Goal: Transaction & Acquisition: Download file/media

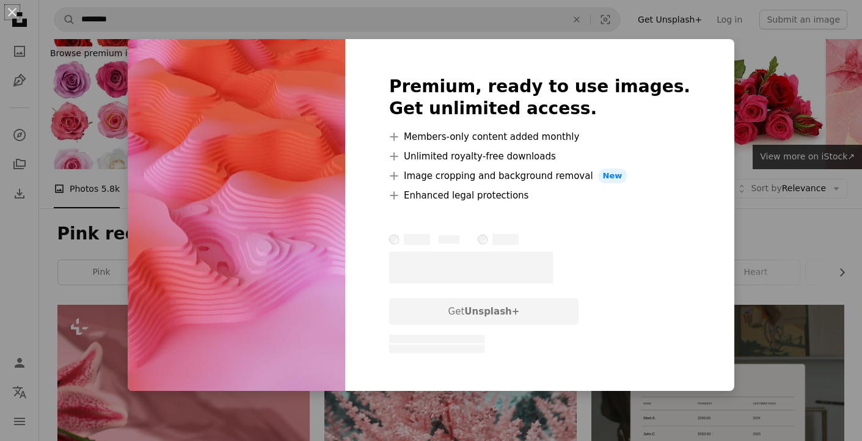
scroll to position [503, 0]
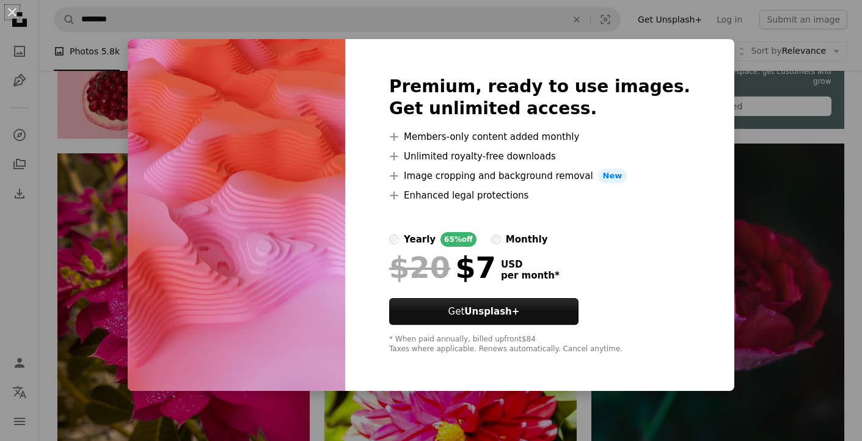
click at [731, 199] on div "An X shape Premium, ready to use images. Get unlimited access. A plus sign Memb…" at bounding box center [431, 220] width 862 height 441
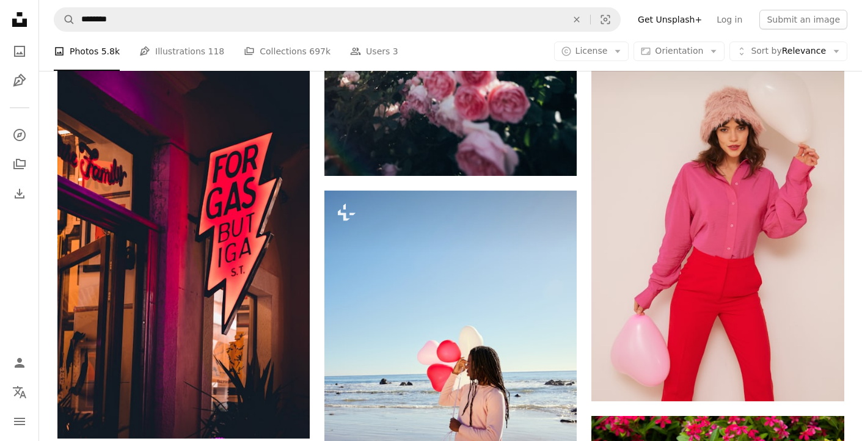
scroll to position [1710, 0]
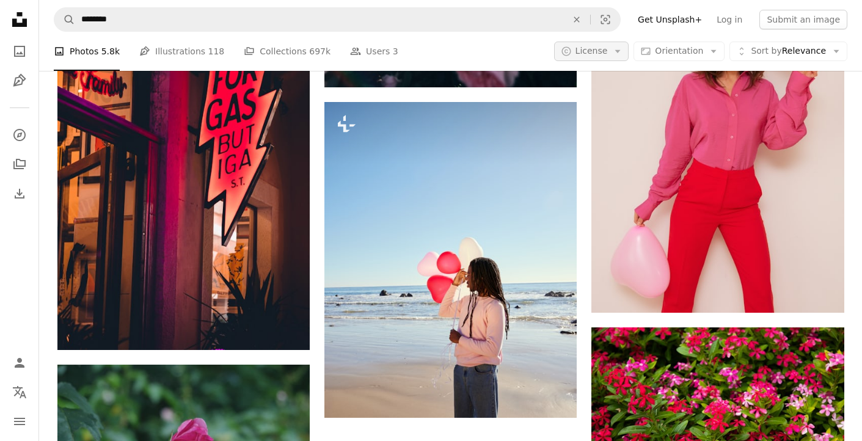
click at [620, 53] on icon "Arrow down" at bounding box center [617, 51] width 11 height 11
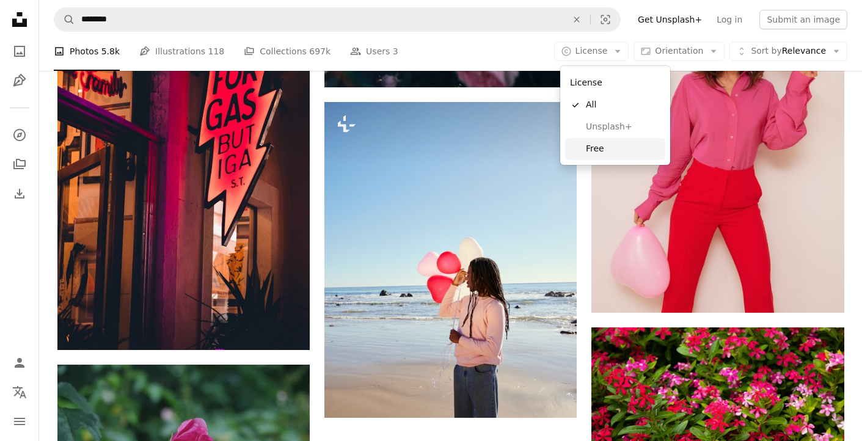
click at [618, 139] on link "Free" at bounding box center [615, 149] width 100 height 22
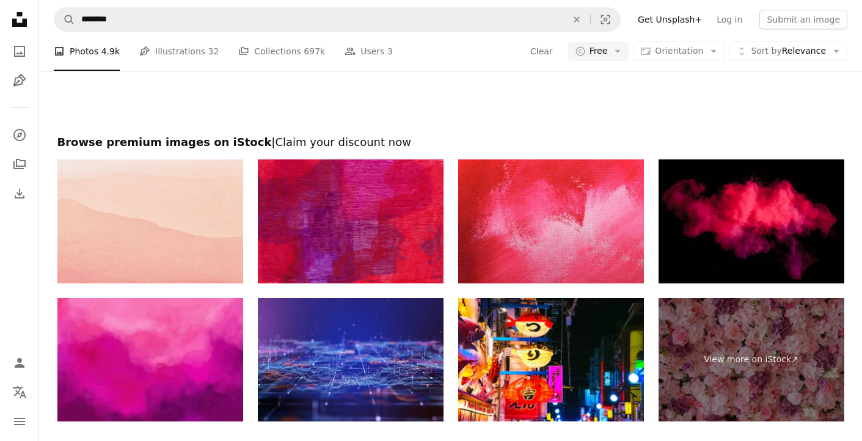
scroll to position [2428, 0]
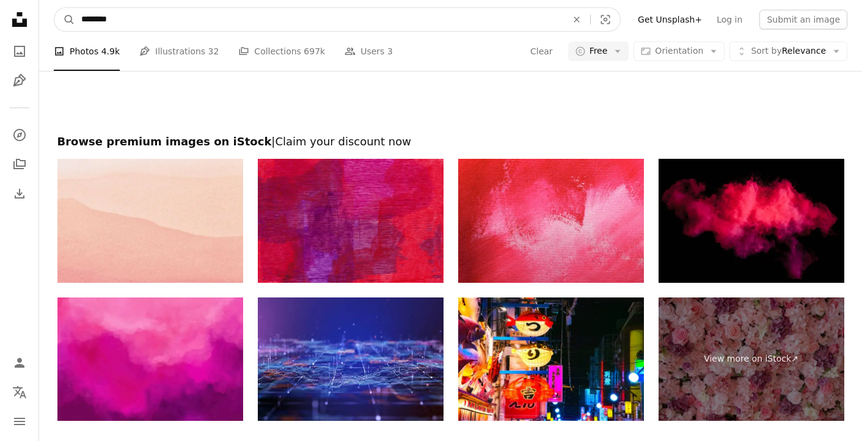
click at [104, 22] on input "********" at bounding box center [319, 19] width 488 height 23
type input "****"
click button "A magnifying glass" at bounding box center [64, 19] width 21 height 23
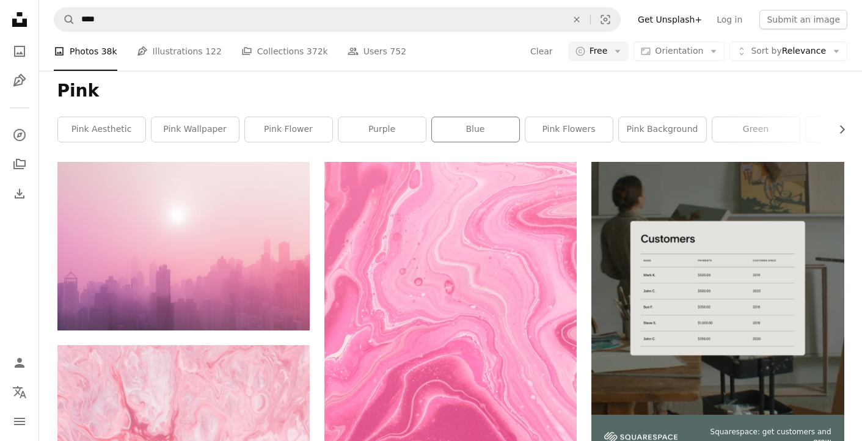
scroll to position [207, 0]
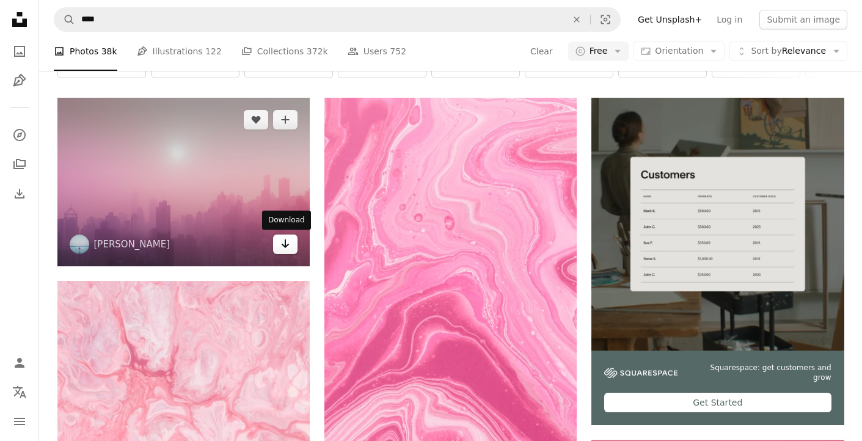
click at [280, 242] on icon "Arrow pointing down" at bounding box center [285, 243] width 10 height 15
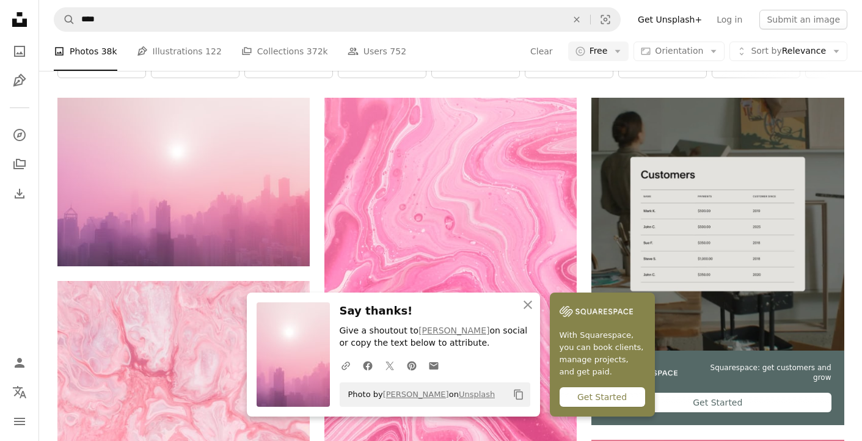
click at [435, 38] on nav "A magnifying glass **** An X shape Visual search Filters Get Unsplash+ Log in S…" at bounding box center [450, 19] width 822 height 39
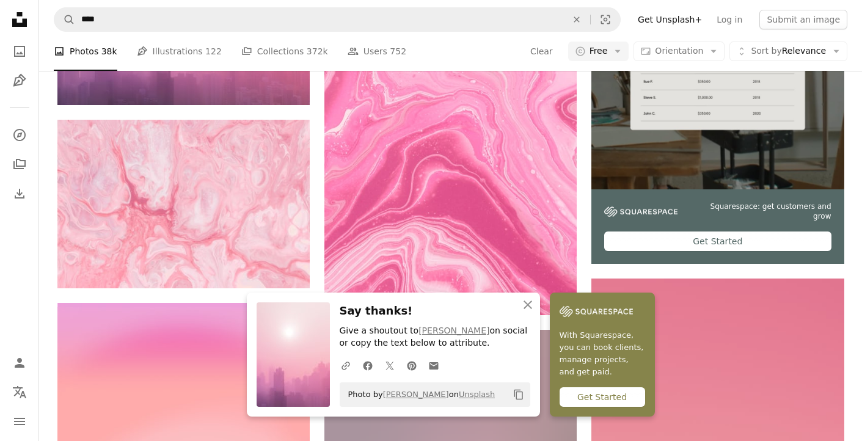
scroll to position [413, 0]
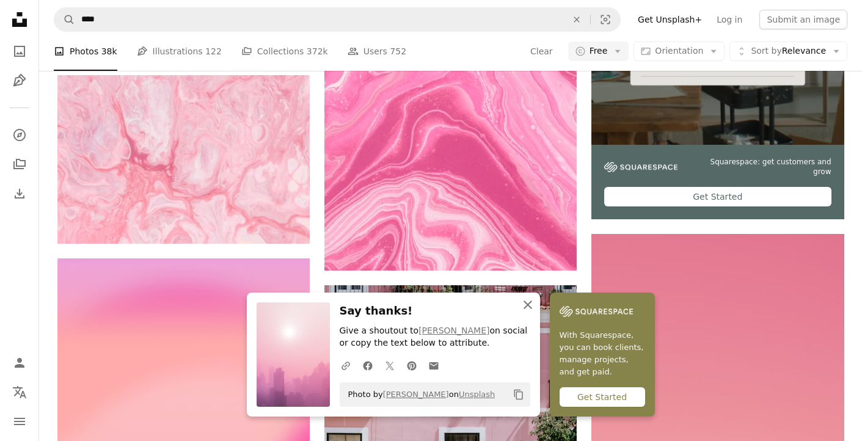
click at [526, 308] on icon "An X shape" at bounding box center [527, 304] width 15 height 15
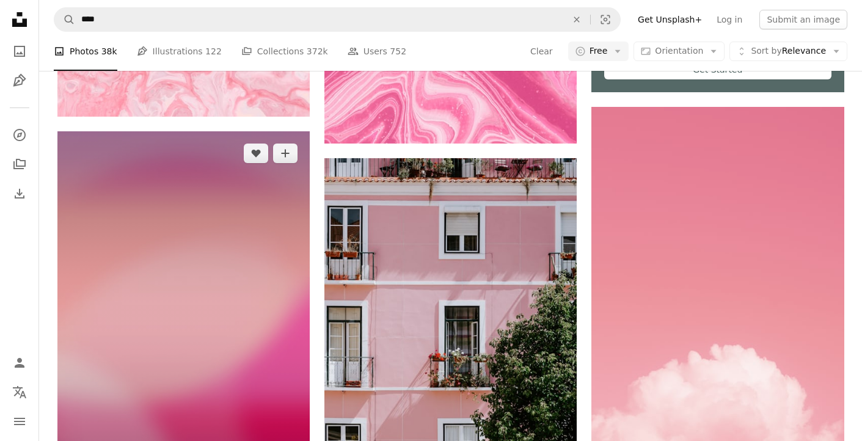
scroll to position [684, 0]
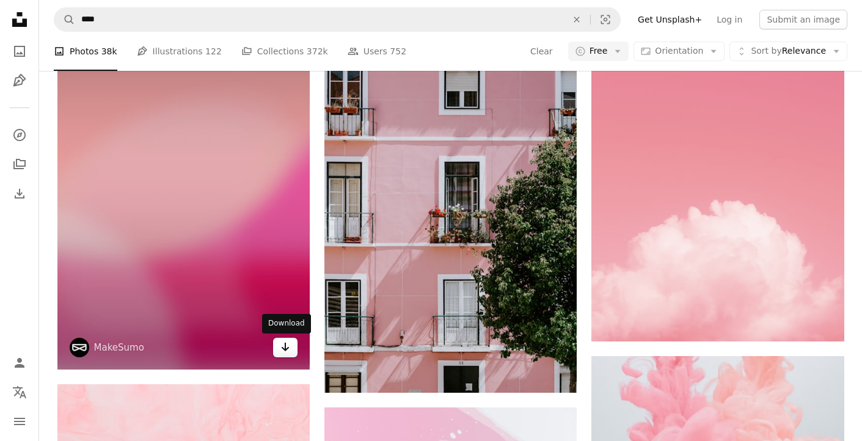
click at [281, 346] on icon "Arrow pointing down" at bounding box center [285, 346] width 10 height 15
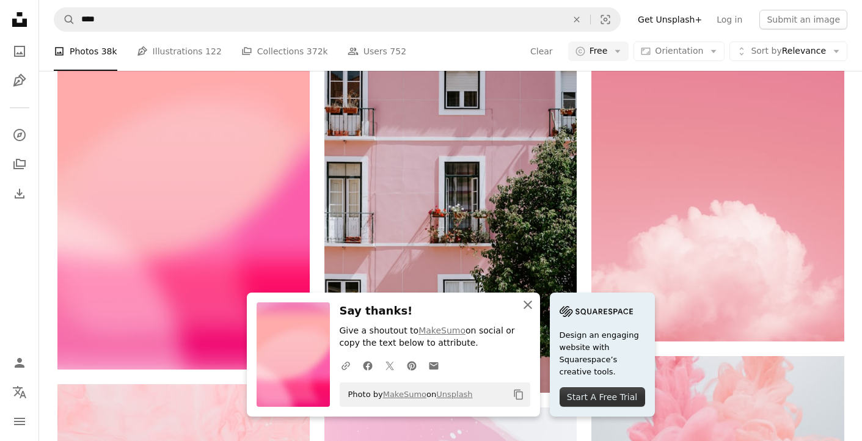
click at [524, 309] on icon "An X shape" at bounding box center [527, 304] width 15 height 15
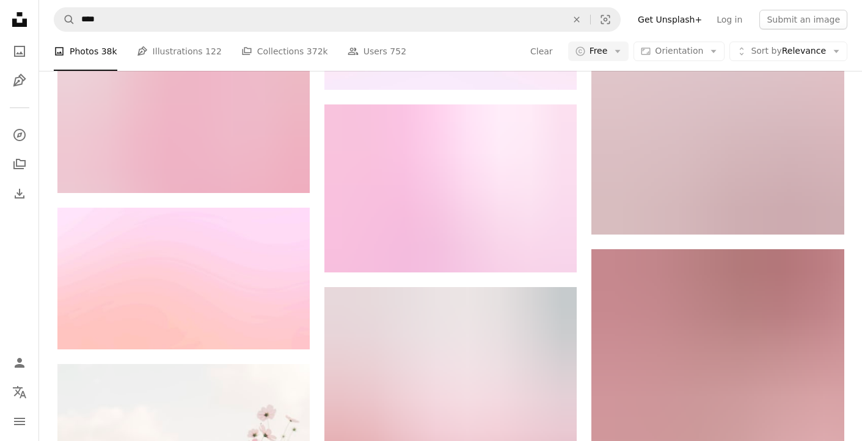
scroll to position [1457, 0]
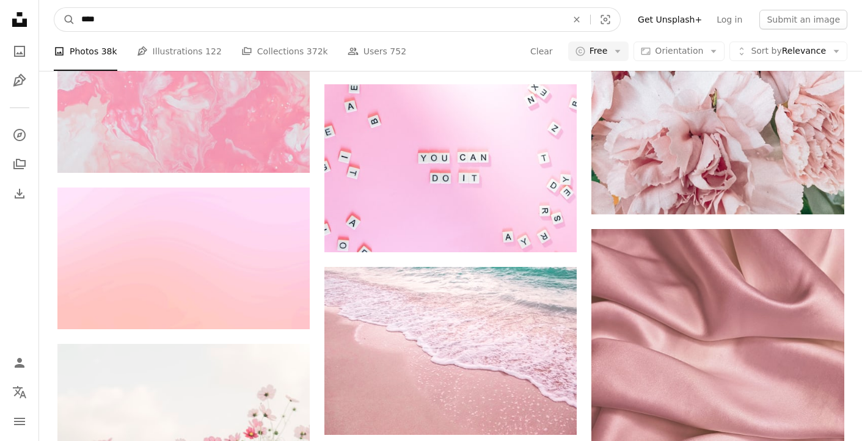
click at [91, 23] on input "****" at bounding box center [319, 19] width 488 height 23
type input "***"
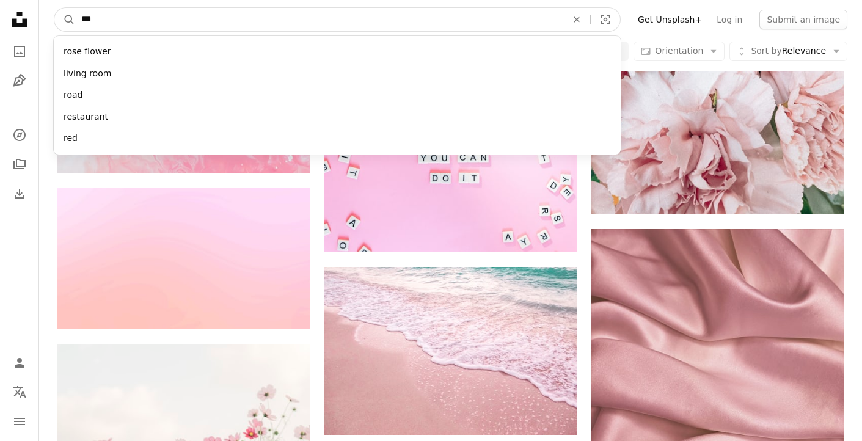
click button "A magnifying glass" at bounding box center [64, 19] width 21 height 23
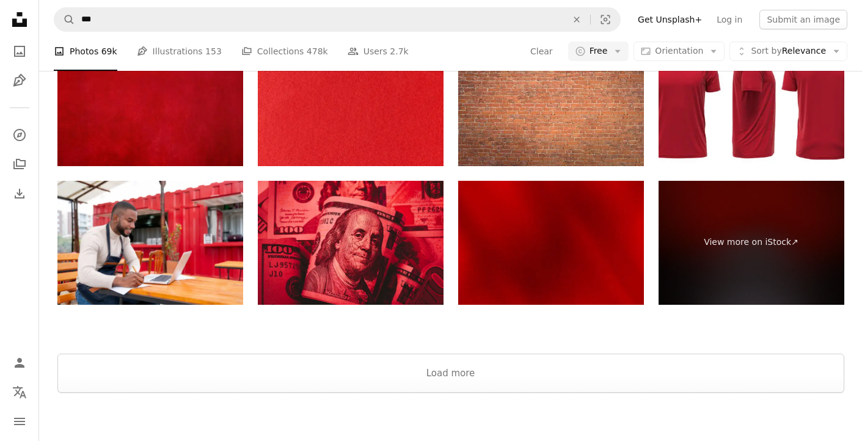
scroll to position [2850, 0]
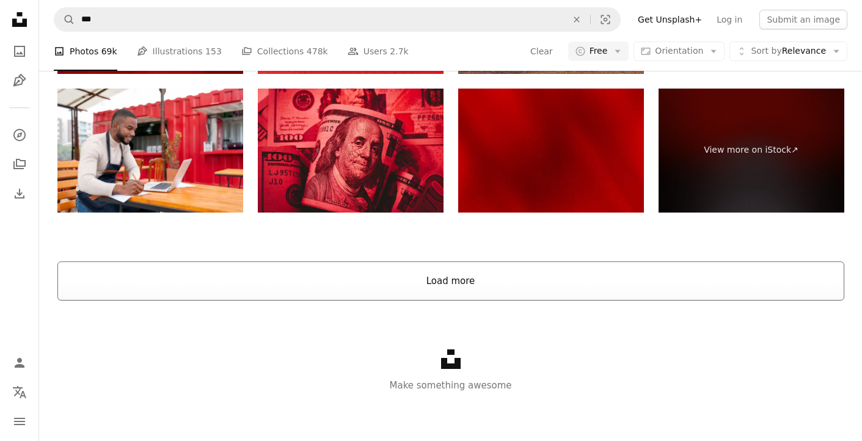
click at [315, 299] on button "Load more" at bounding box center [450, 280] width 786 height 39
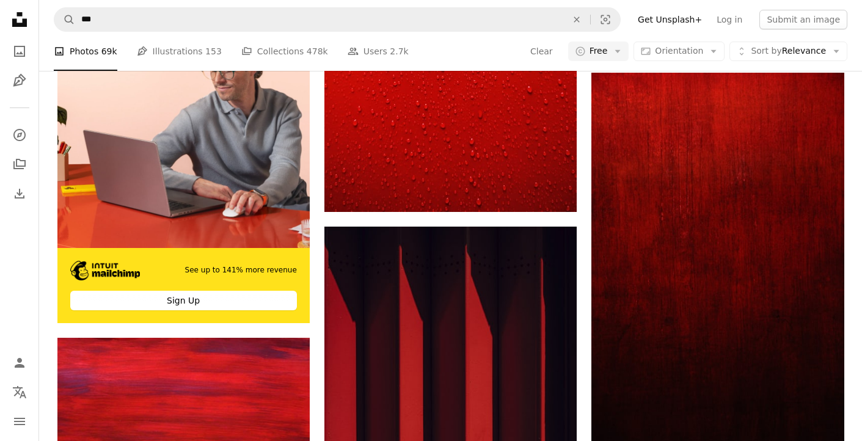
scroll to position [3803, 0]
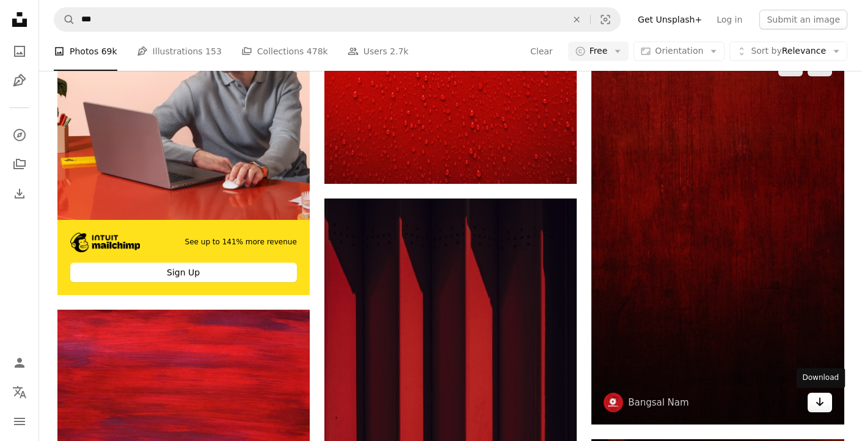
click at [821, 407] on icon "Arrow pointing down" at bounding box center [820, 401] width 10 height 15
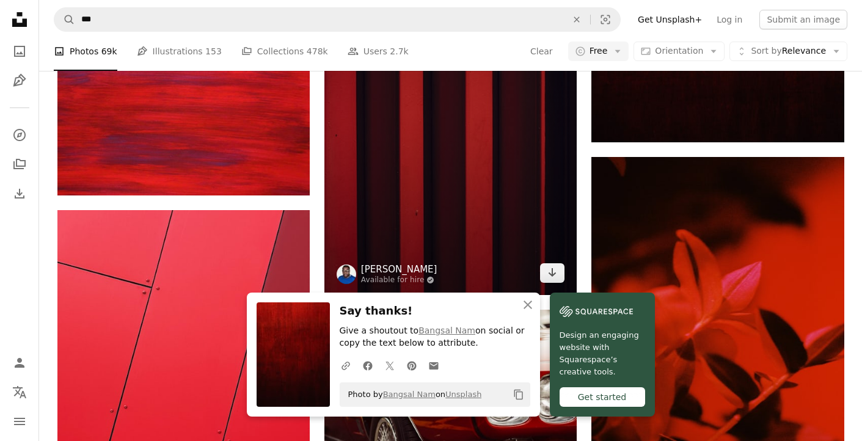
scroll to position [4060, 0]
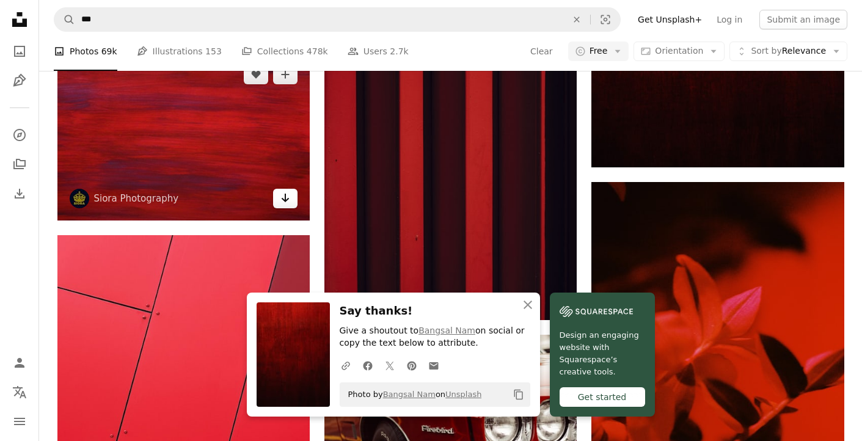
click at [292, 201] on link "Arrow pointing down" at bounding box center [285, 199] width 24 height 20
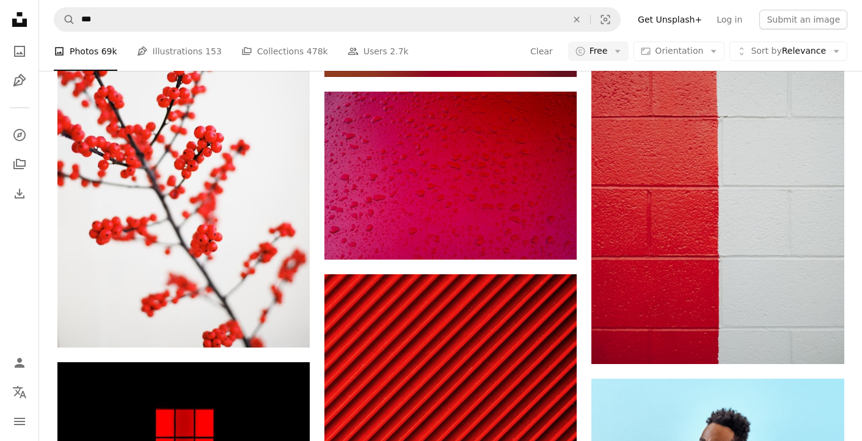
scroll to position [5192, 0]
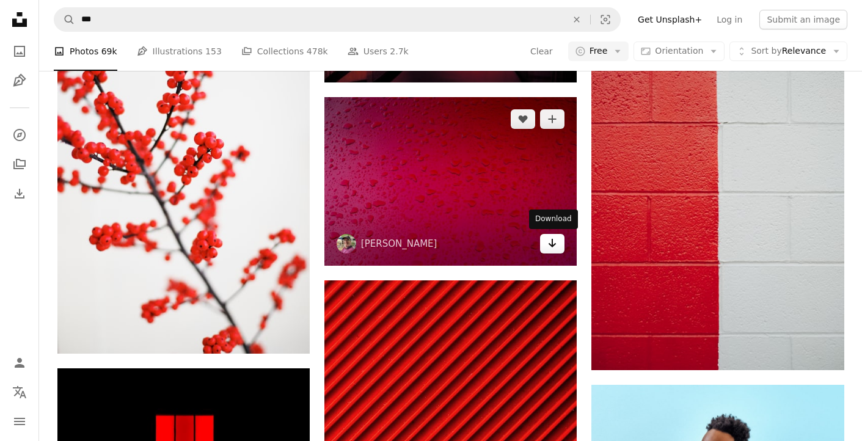
click at [554, 252] on link "Arrow pointing down" at bounding box center [552, 244] width 24 height 20
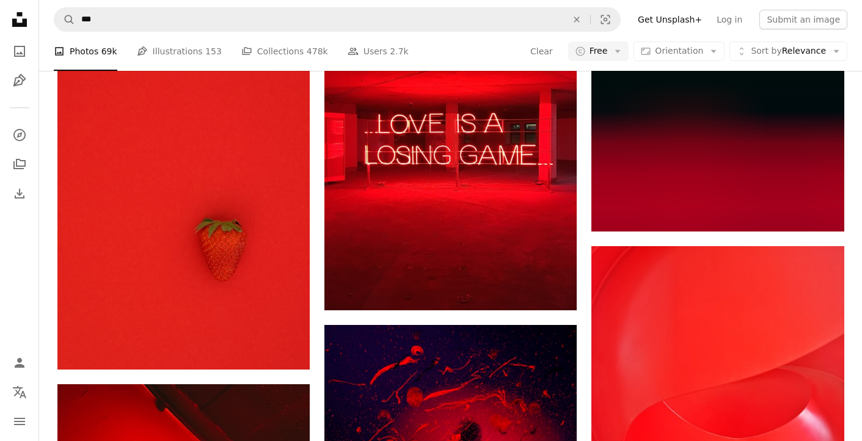
scroll to position [7863, 0]
